Goal: Information Seeking & Learning: Get advice/opinions

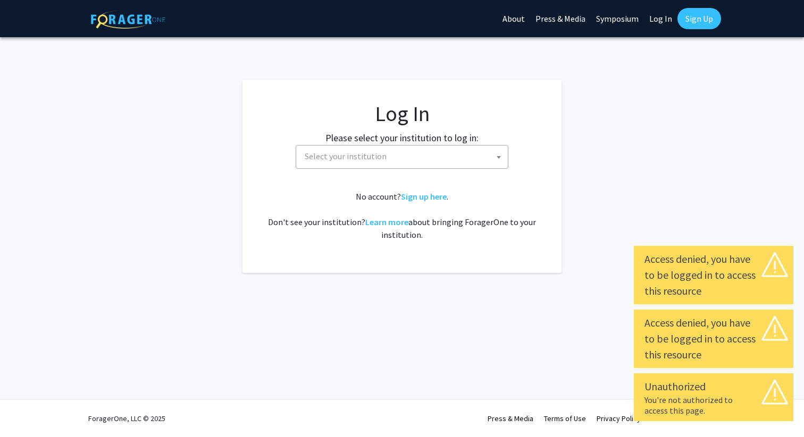
select select
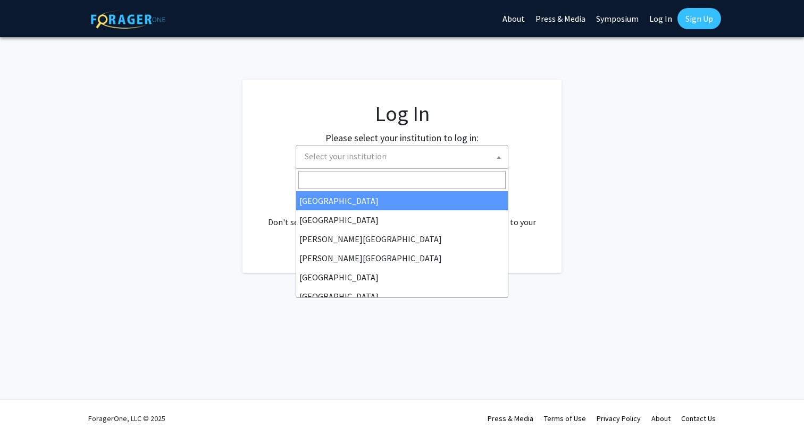
click at [343, 151] on span "Select your institution" at bounding box center [346, 156] width 82 height 11
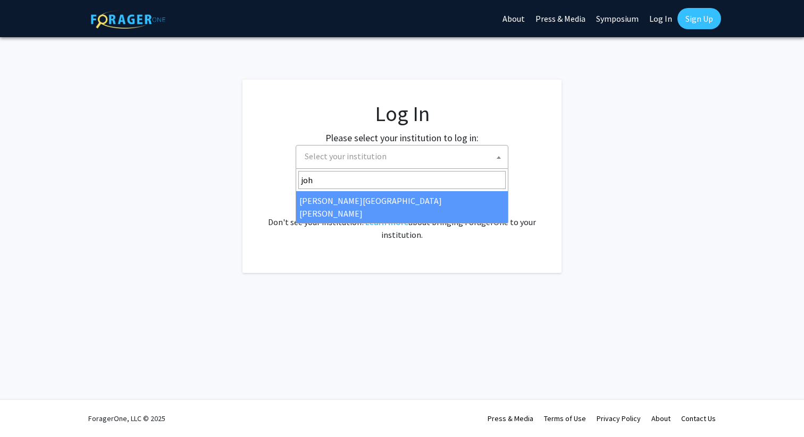
type input "joh"
select select "1"
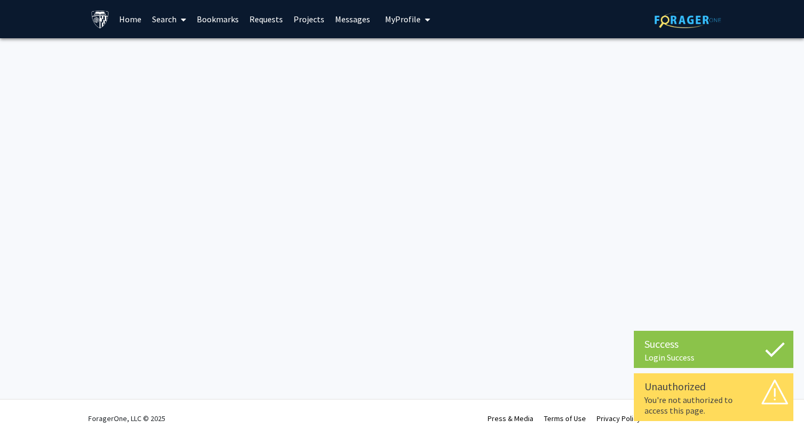
click at [134, 15] on link "Home" at bounding box center [130, 19] width 33 height 37
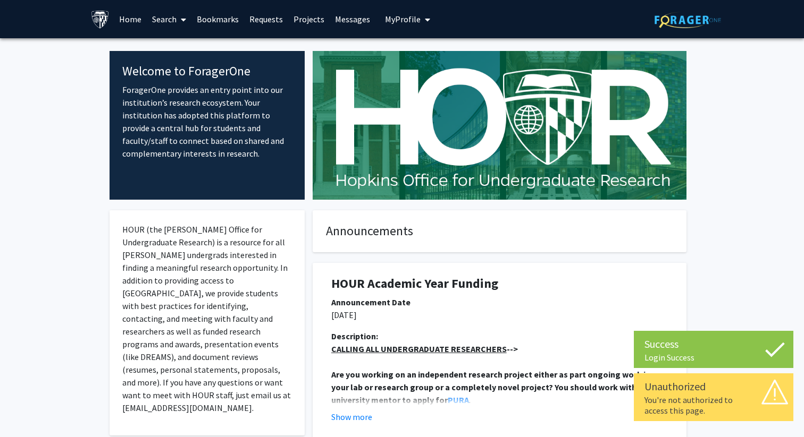
click at [202, 19] on link "Bookmarks" at bounding box center [217, 19] width 53 height 37
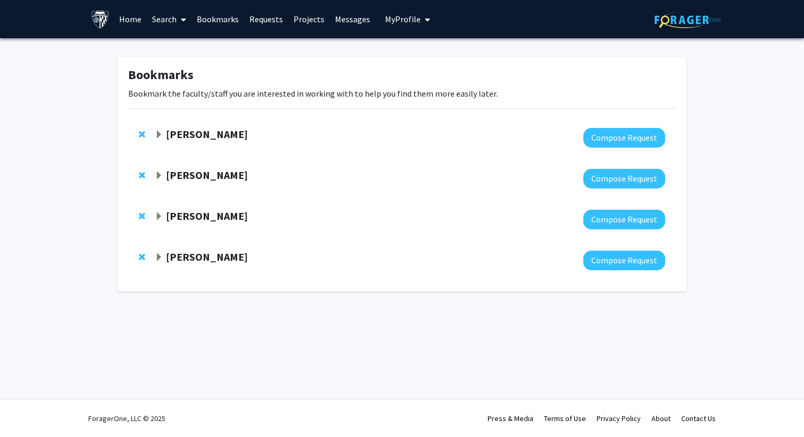
click at [187, 256] on strong "[PERSON_NAME]" at bounding box center [207, 256] width 82 height 13
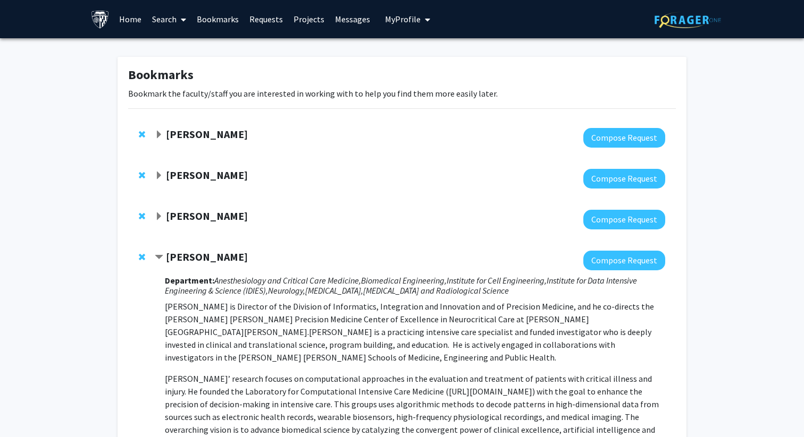
click at [195, 269] on div at bounding box center [410, 261] width 510 height 20
click at [174, 29] on link "Search" at bounding box center [169, 19] width 45 height 37
click at [174, 54] on span "Faculty/Staff" at bounding box center [186, 48] width 78 height 21
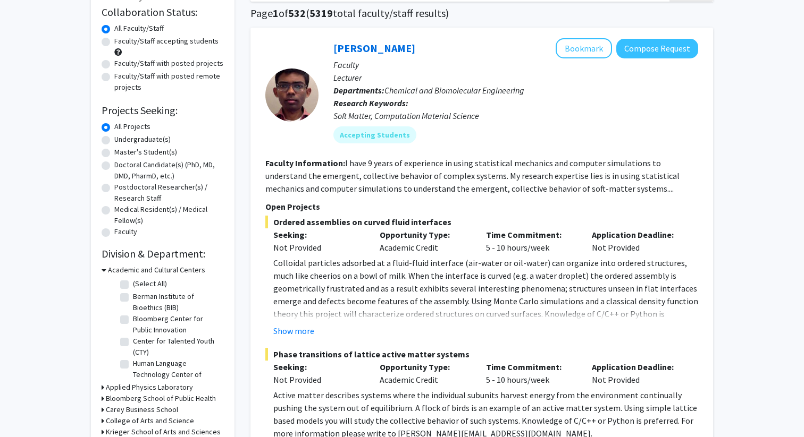
scroll to position [84, 0]
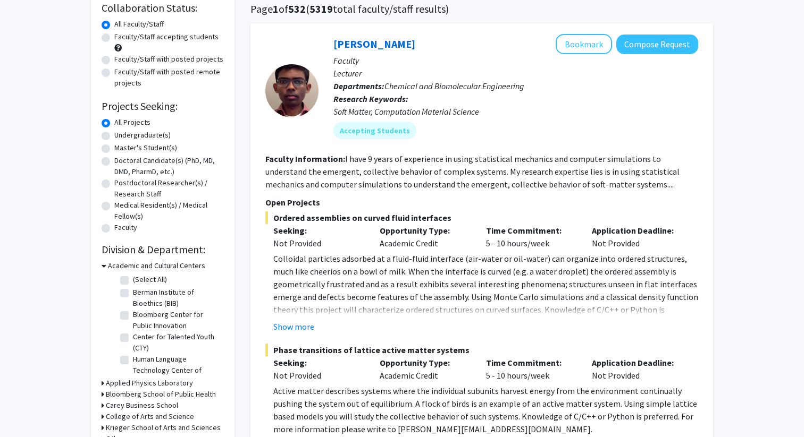
click at [138, 147] on label "Master's Student(s)" at bounding box center [145, 147] width 63 height 11
click at [121, 147] on input "Master's Student(s)" at bounding box center [117, 145] width 7 height 7
radio input "true"
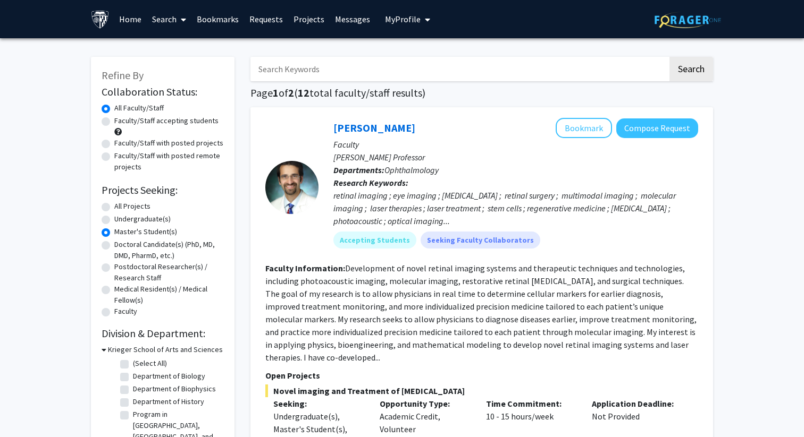
click at [319, 61] on input "Search Keywords" at bounding box center [458, 69] width 417 height 24
type input "machine learning"
click at [669, 57] on button "Search" at bounding box center [691, 69] width 44 height 24
radio input "true"
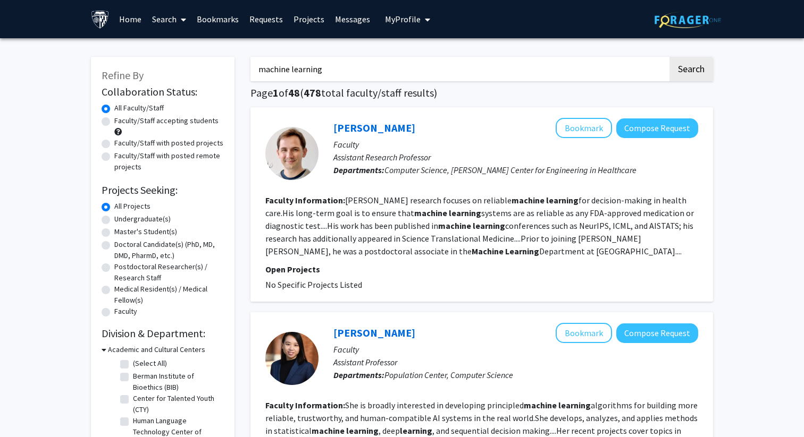
click at [162, 140] on label "Faculty/Staff with posted projects" at bounding box center [168, 143] width 109 height 11
click at [121, 140] on input "Faculty/Staff with posted projects" at bounding box center [117, 141] width 7 height 7
radio input "true"
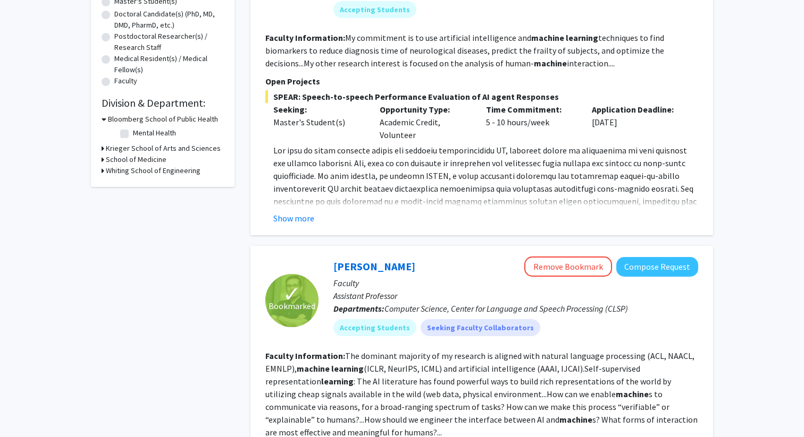
scroll to position [227, 0]
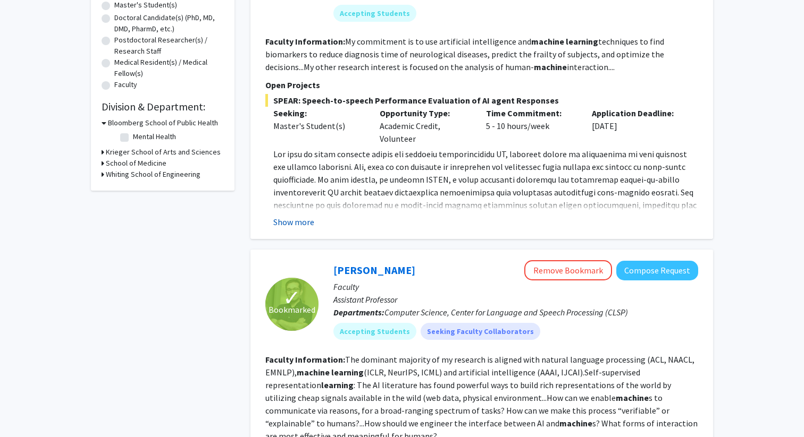
click at [303, 226] on button "Show more" at bounding box center [293, 222] width 41 height 13
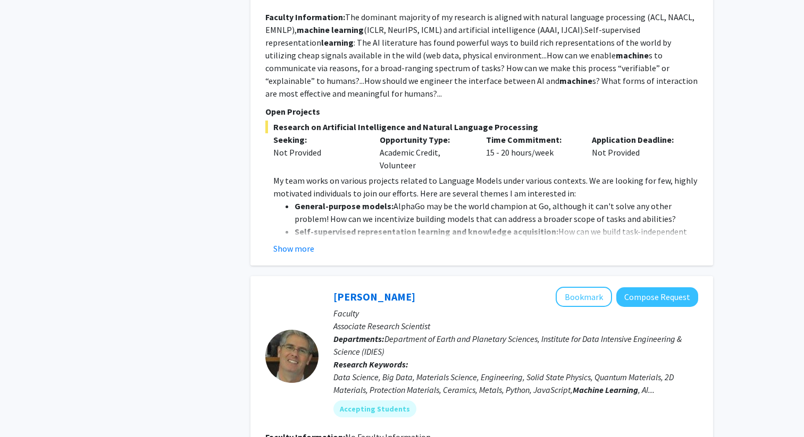
scroll to position [711, 0]
click at [294, 241] on button "Show more" at bounding box center [293, 247] width 41 height 13
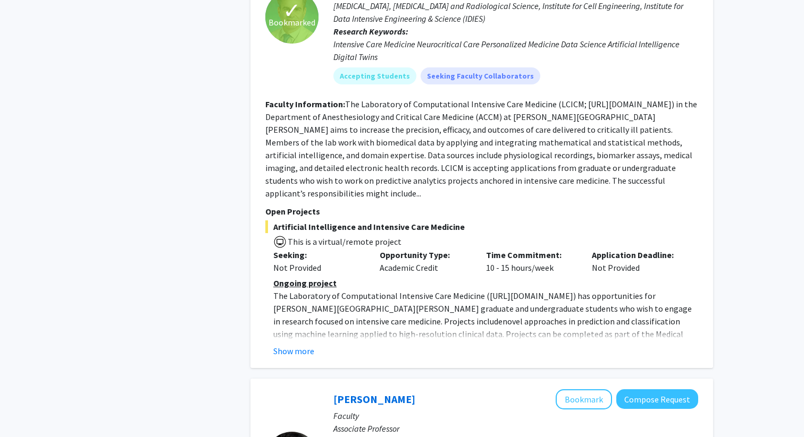
scroll to position [2058, 0]
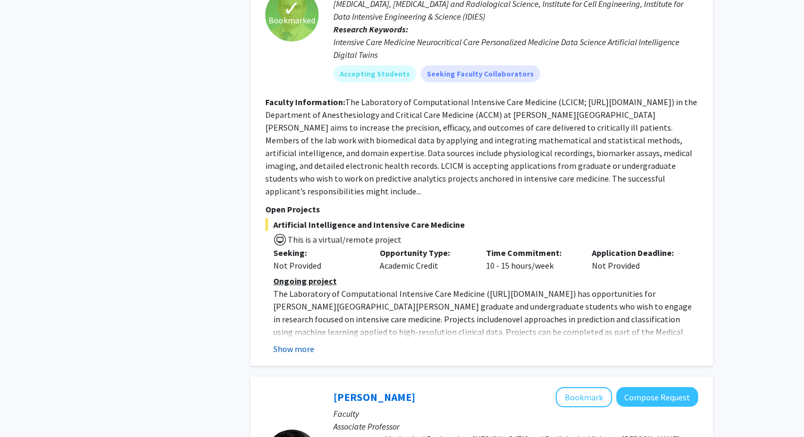
click at [280, 343] on button "Show more" at bounding box center [293, 349] width 41 height 13
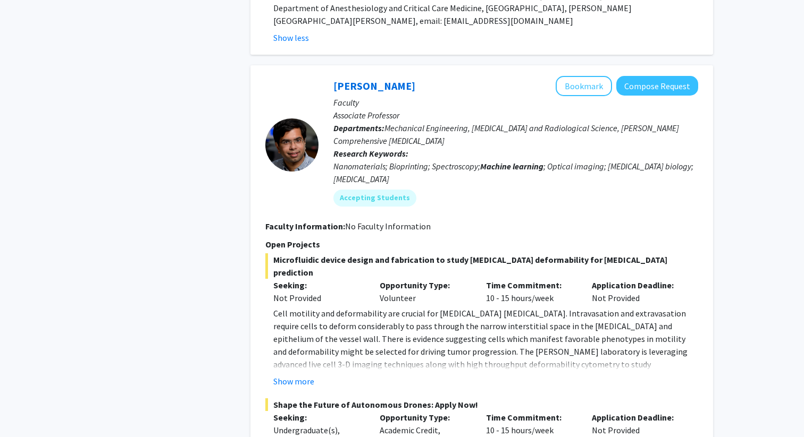
scroll to position [2448, 0]
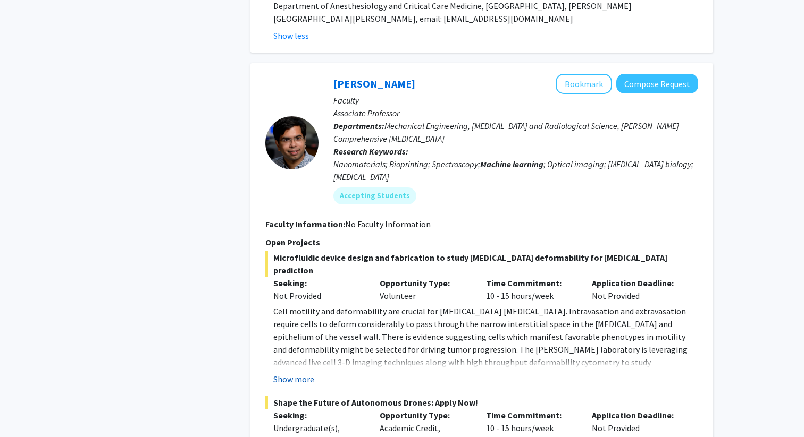
click at [290, 373] on button "Show more" at bounding box center [293, 379] width 41 height 13
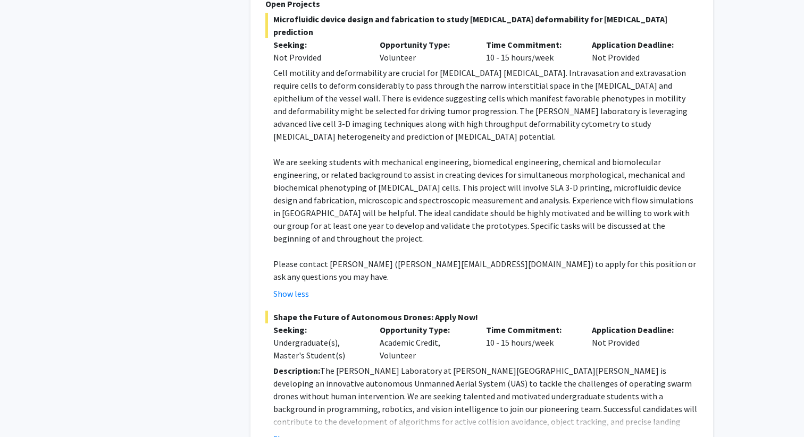
scroll to position [2699, 0]
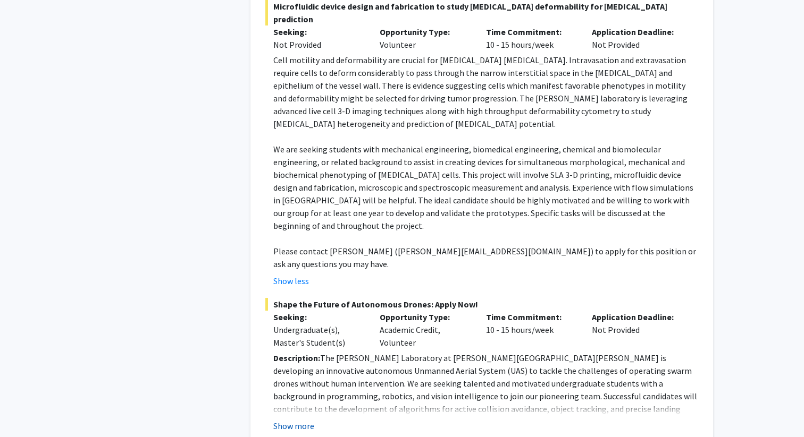
click at [289, 420] on button "Show more" at bounding box center [293, 426] width 41 height 13
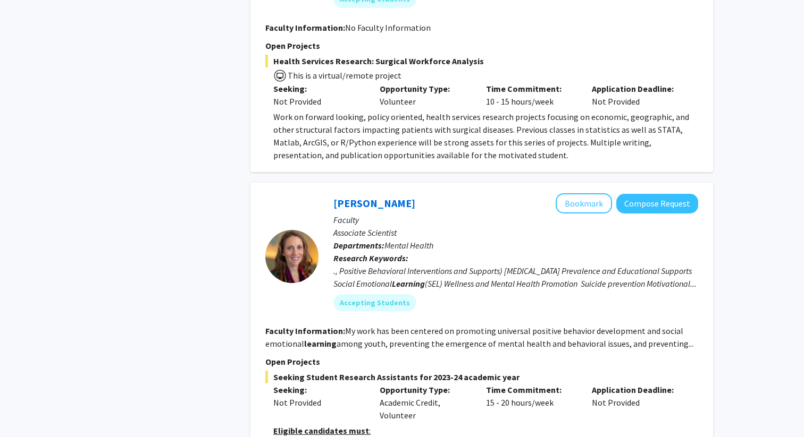
scroll to position [3595, 0]
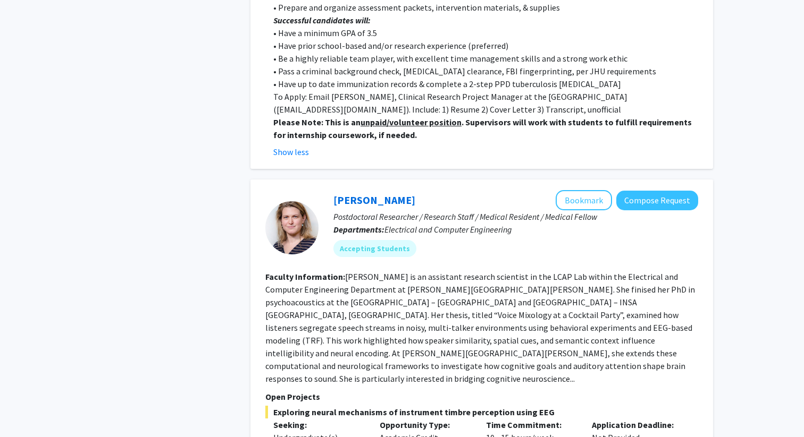
scroll to position [4339, 0]
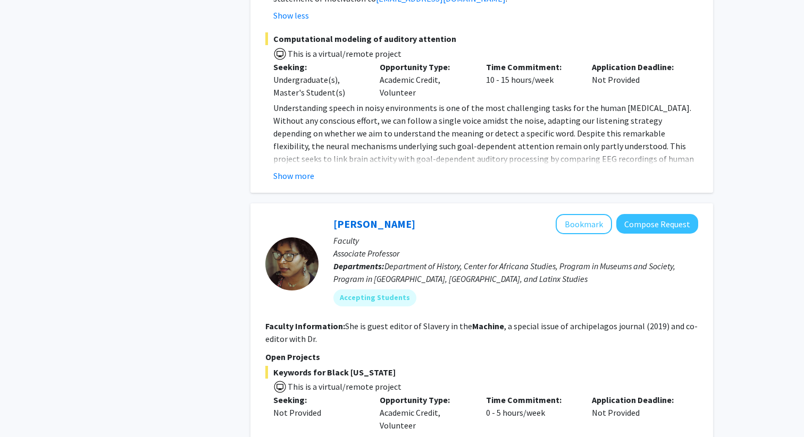
scroll to position [5187, 0]
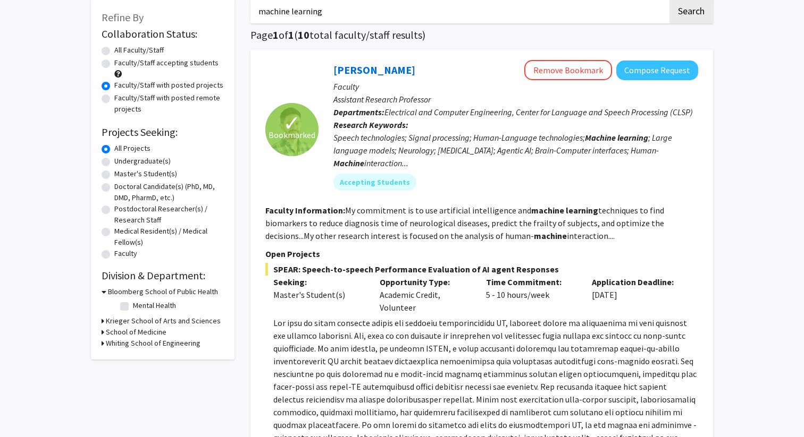
scroll to position [71, 0]
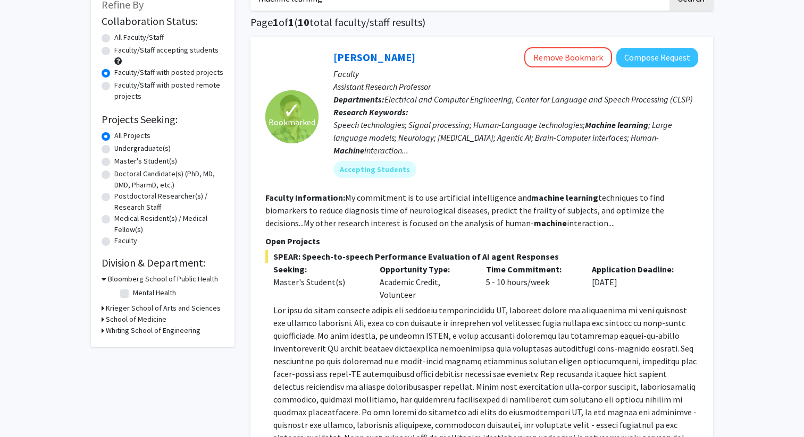
click at [114, 52] on label "Faculty/Staff accepting students" at bounding box center [166, 50] width 104 height 11
click at [114, 52] on input "Faculty/Staff accepting students" at bounding box center [117, 48] width 7 height 7
radio input "true"
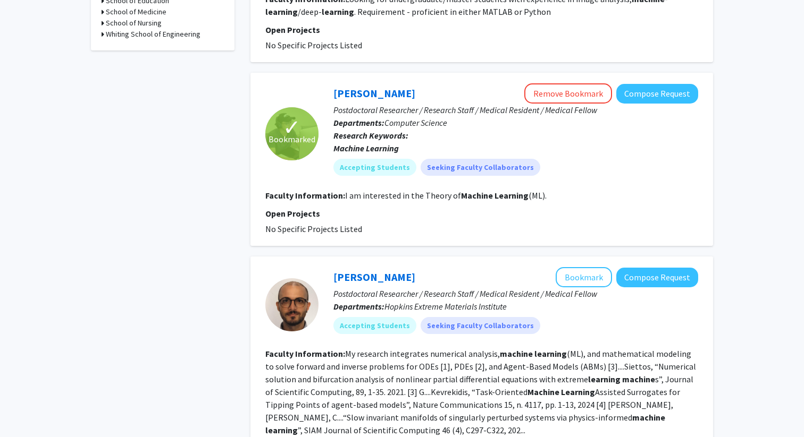
scroll to position [480, 0]
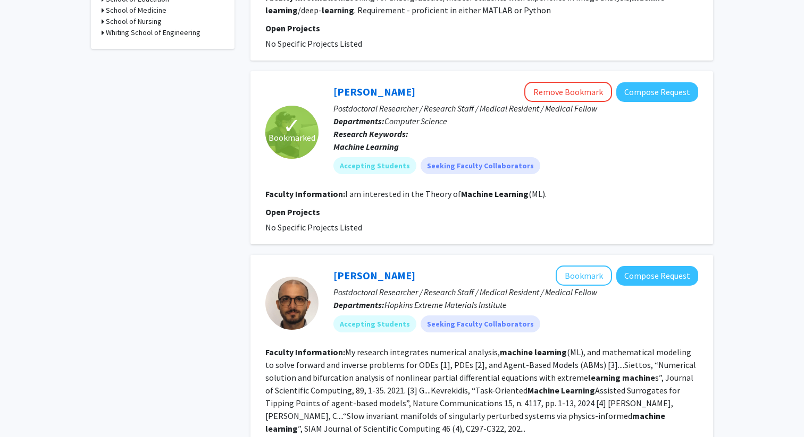
click at [456, 82] on div "[PERSON_NAME] Remove Bookmark Compose Request" at bounding box center [515, 92] width 365 height 20
drag, startPoint x: 429, startPoint y: 78, endPoint x: 335, endPoint y: 80, distance: 93.6
click at [335, 82] on div "[PERSON_NAME] Remove Bookmark Compose Request" at bounding box center [515, 92] width 365 height 20
copy link "[PERSON_NAME]"
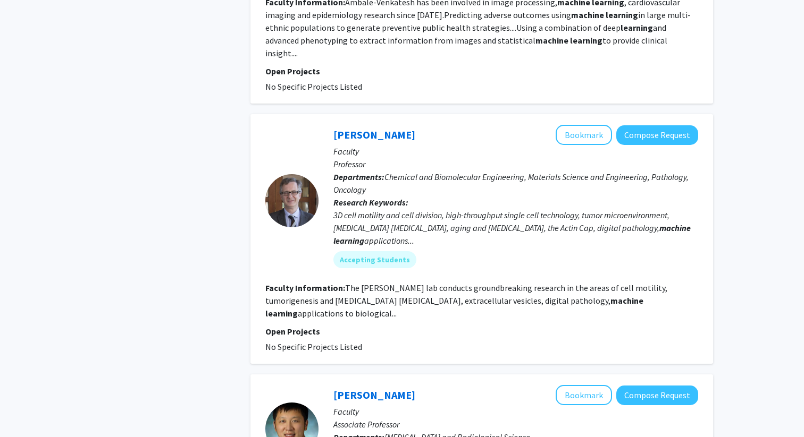
scroll to position [1079, 0]
click at [365, 128] on link "[PERSON_NAME]" at bounding box center [374, 134] width 82 height 13
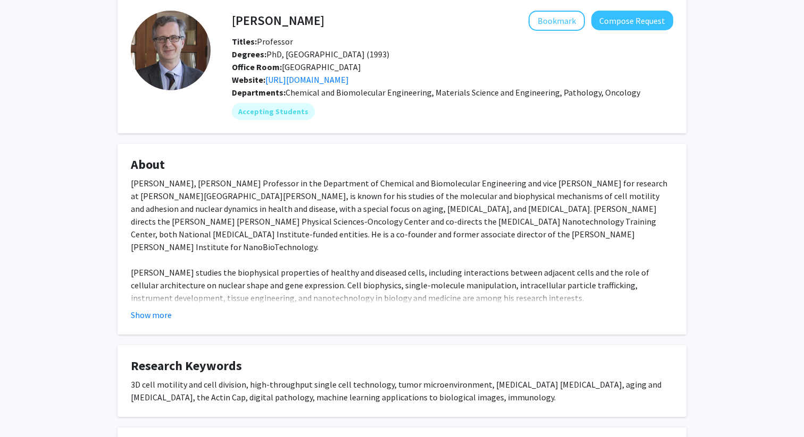
scroll to position [55, 0]
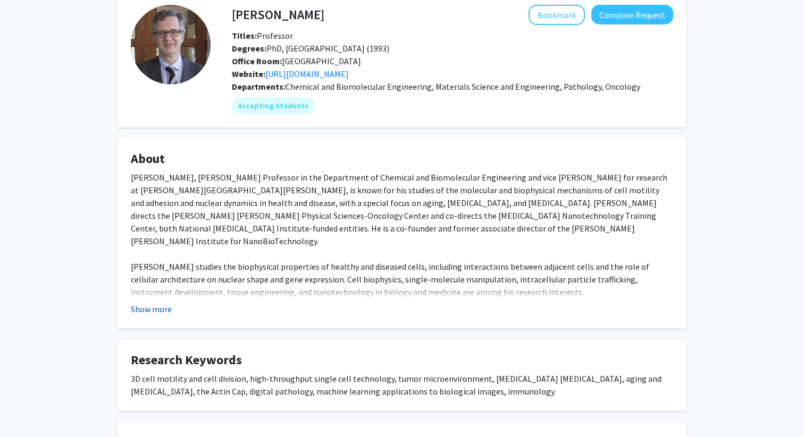
click at [148, 303] on button "Show more" at bounding box center [151, 309] width 41 height 13
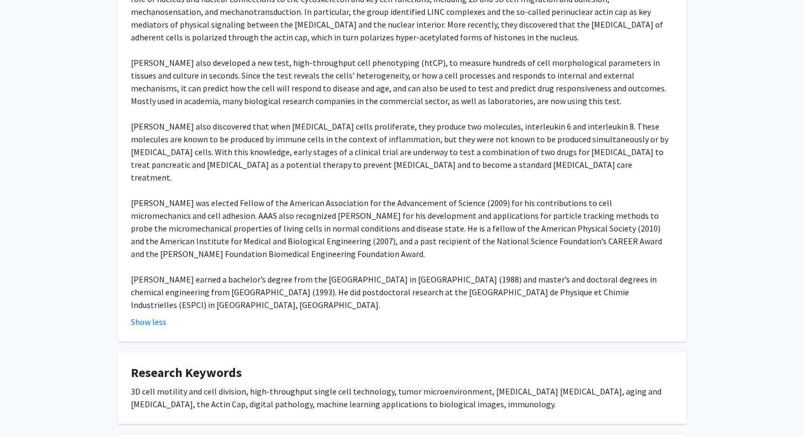
scroll to position [515, 0]
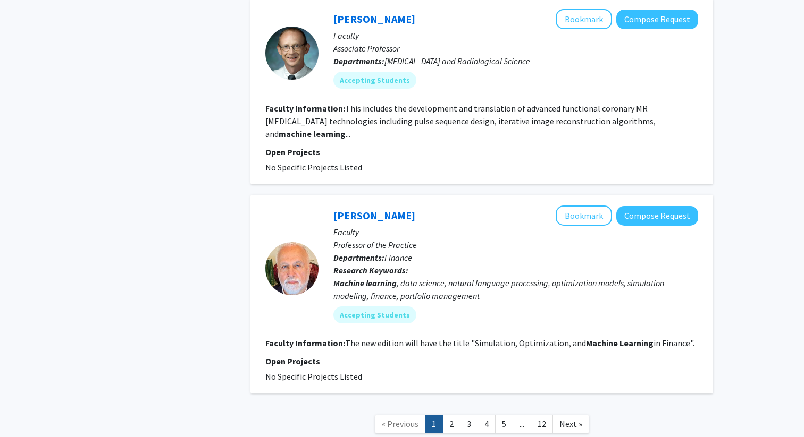
scroll to position [1883, 0]
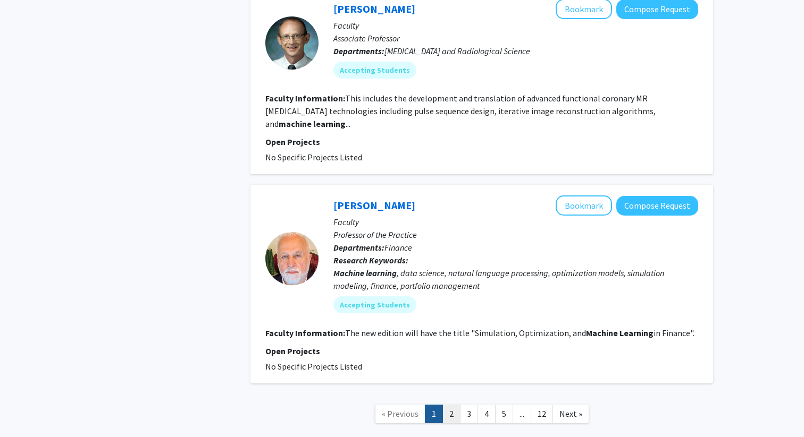
click at [448, 405] on link "2" at bounding box center [451, 414] width 18 height 19
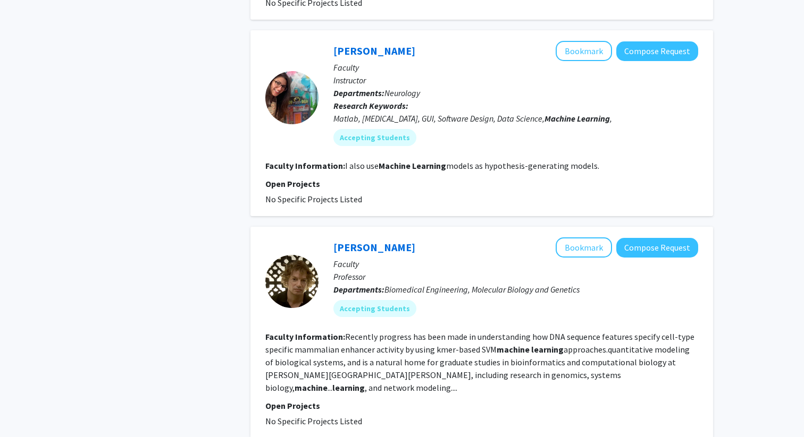
scroll to position [1887, 0]
click at [405, 237] on div "[PERSON_NAME] Bookmark Compose Request" at bounding box center [515, 247] width 365 height 20
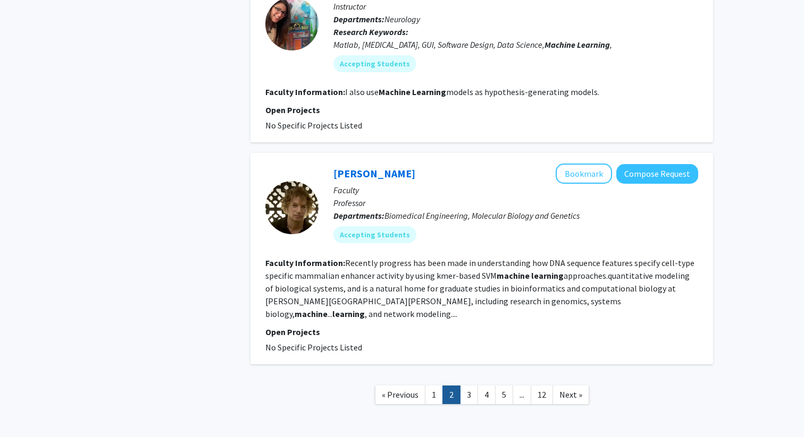
scroll to position [1967, 0]
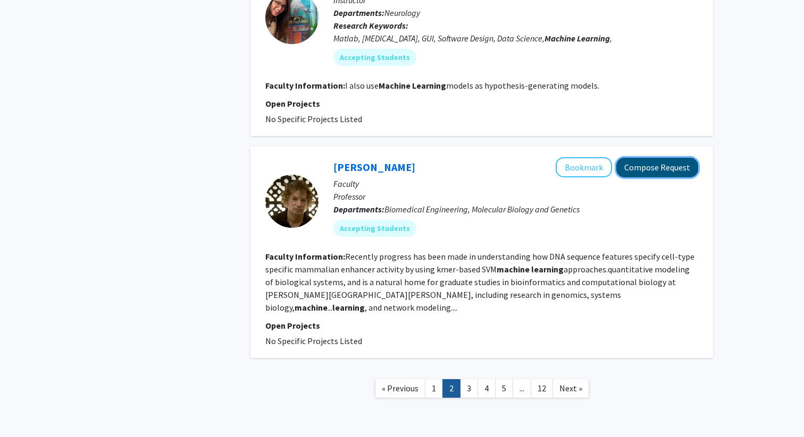
click at [655, 158] on button "Compose Request" at bounding box center [657, 168] width 82 height 20
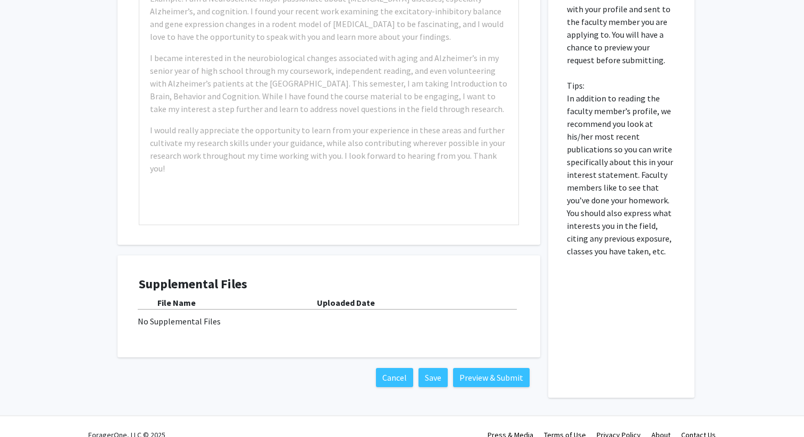
scroll to position [465, 0]
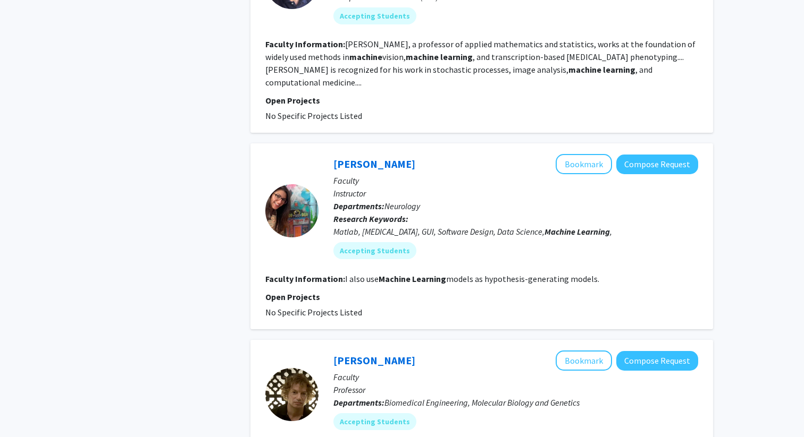
scroll to position [1967, 0]
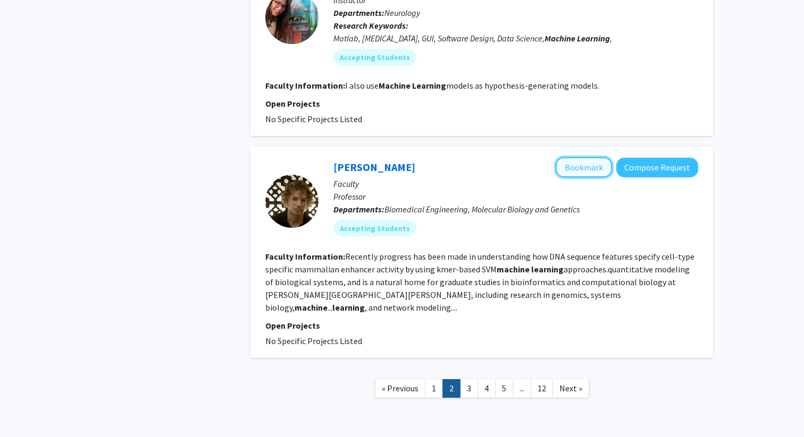
click at [587, 157] on button "Bookmark" at bounding box center [583, 167] width 56 height 20
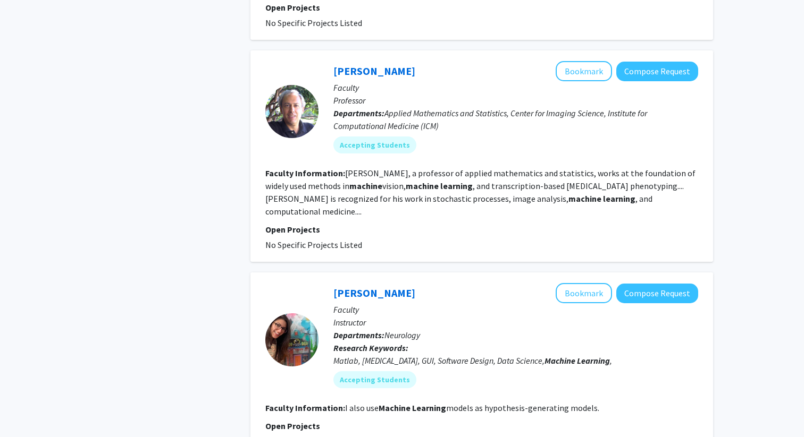
scroll to position [1645, 0]
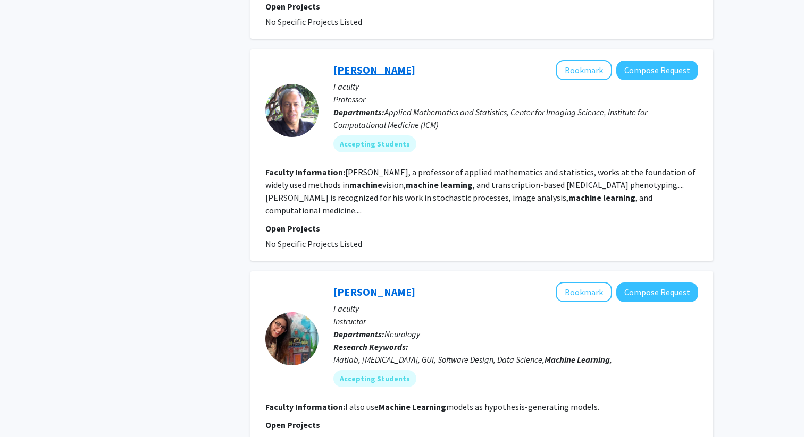
click at [385, 63] on link "[PERSON_NAME]" at bounding box center [374, 69] width 82 height 13
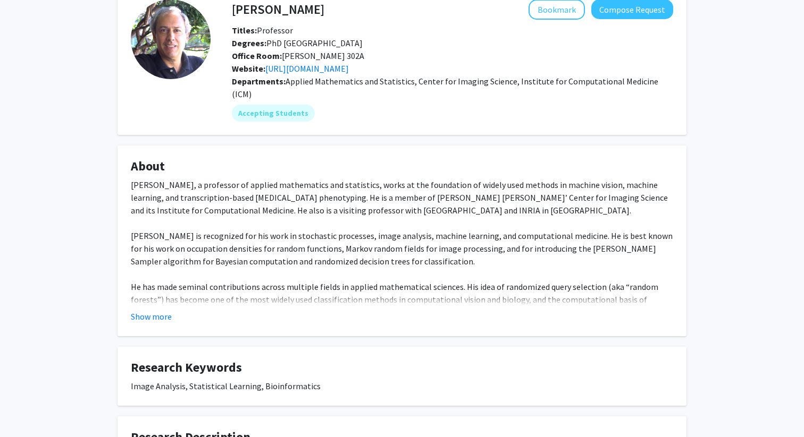
scroll to position [79, 0]
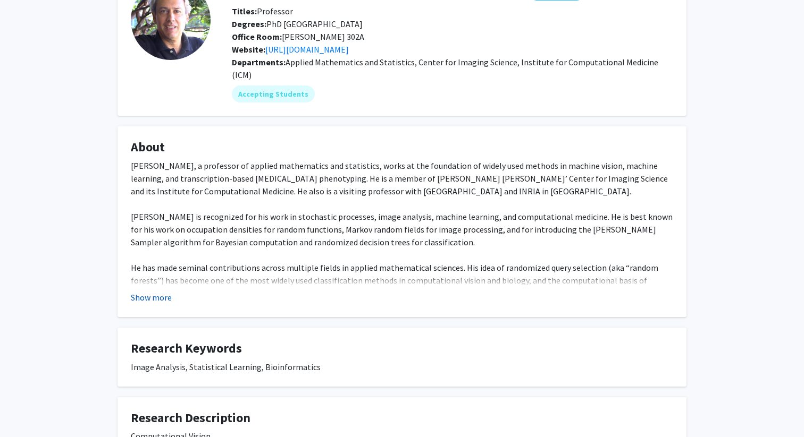
click at [139, 291] on button "Show more" at bounding box center [151, 297] width 41 height 13
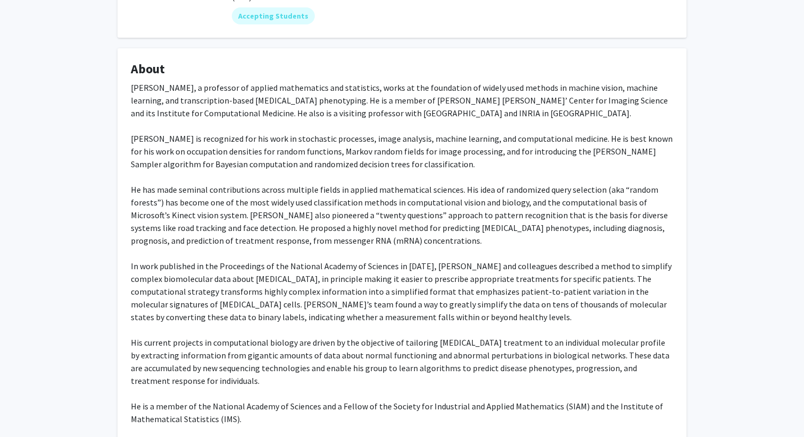
scroll to position [150, 0]
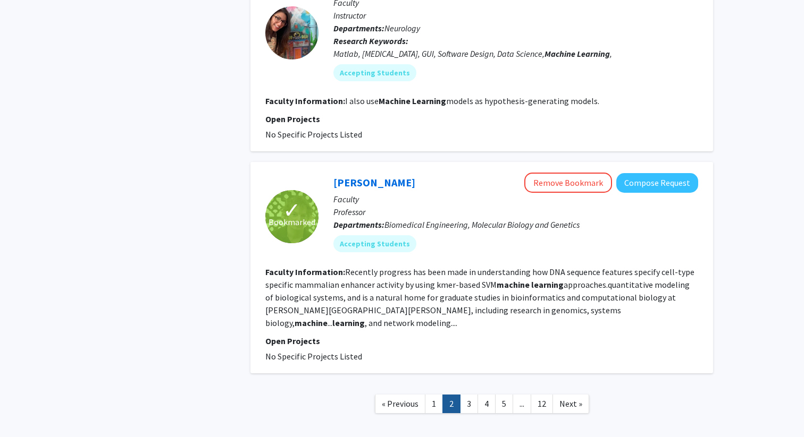
scroll to position [1967, 0]
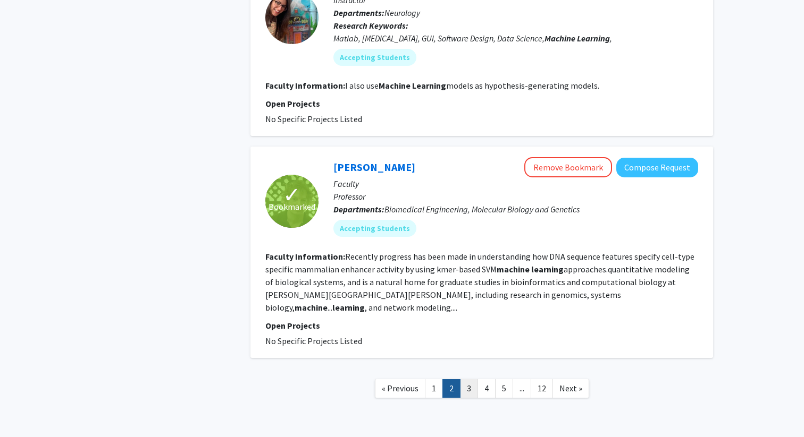
click at [470, 379] on link "3" at bounding box center [469, 388] width 18 height 19
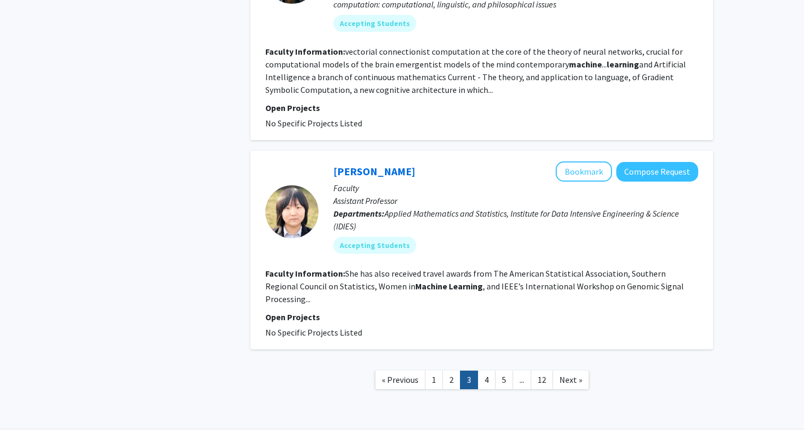
scroll to position [2018, 0]
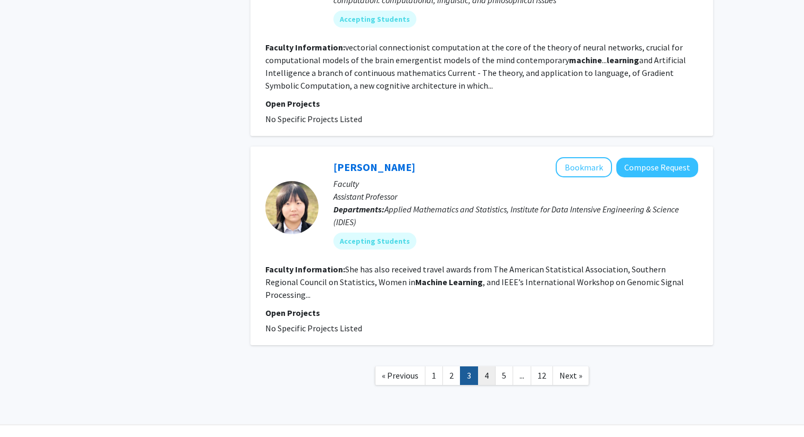
click at [480, 367] on link "4" at bounding box center [486, 376] width 18 height 19
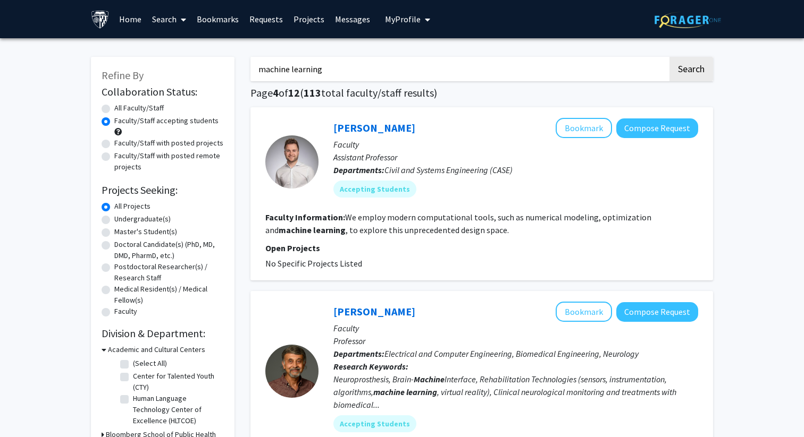
click at [292, 72] on input "machine learning" at bounding box center [458, 69] width 417 height 24
type input "arora"
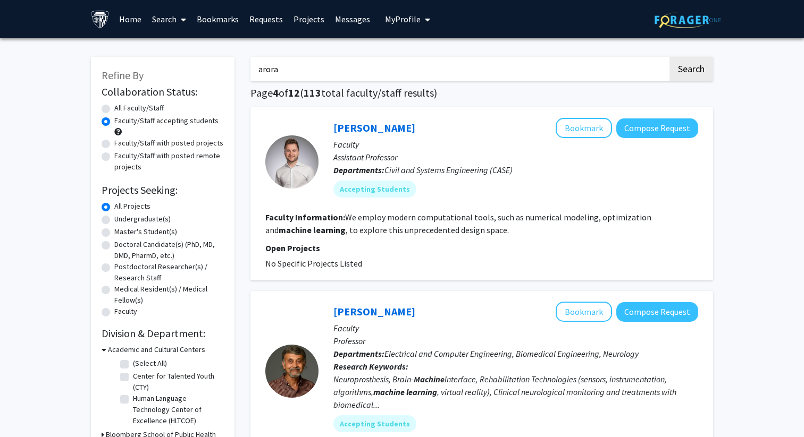
click at [669, 57] on button "Search" at bounding box center [691, 69] width 44 height 24
radio input "true"
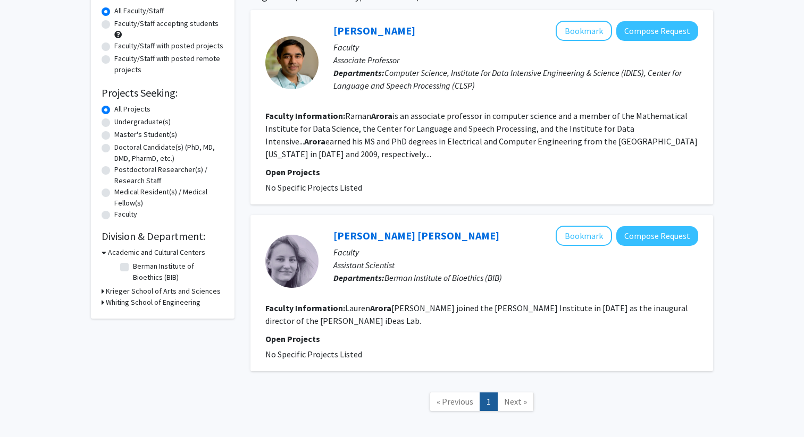
scroll to position [82, 0]
